Goal: Task Accomplishment & Management: Use online tool/utility

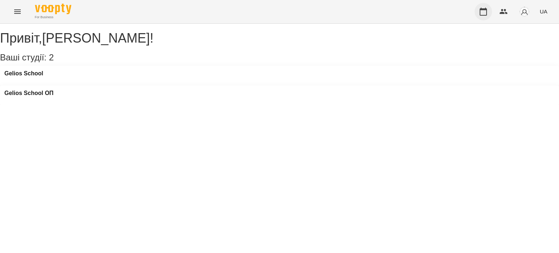
click at [484, 11] on icon "button" at bounding box center [483, 11] width 9 height 9
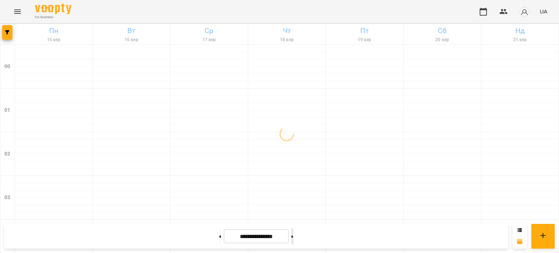
click at [294, 237] on button at bounding box center [293, 236] width 2 height 16
type input "**********"
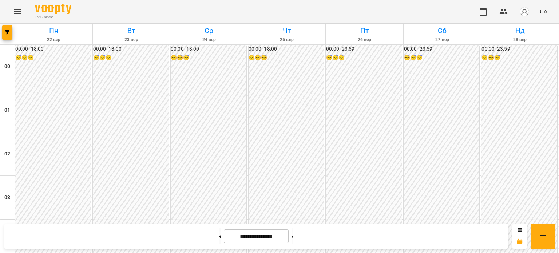
scroll to position [72, 0]
